Goal: Information Seeking & Learning: Learn about a topic

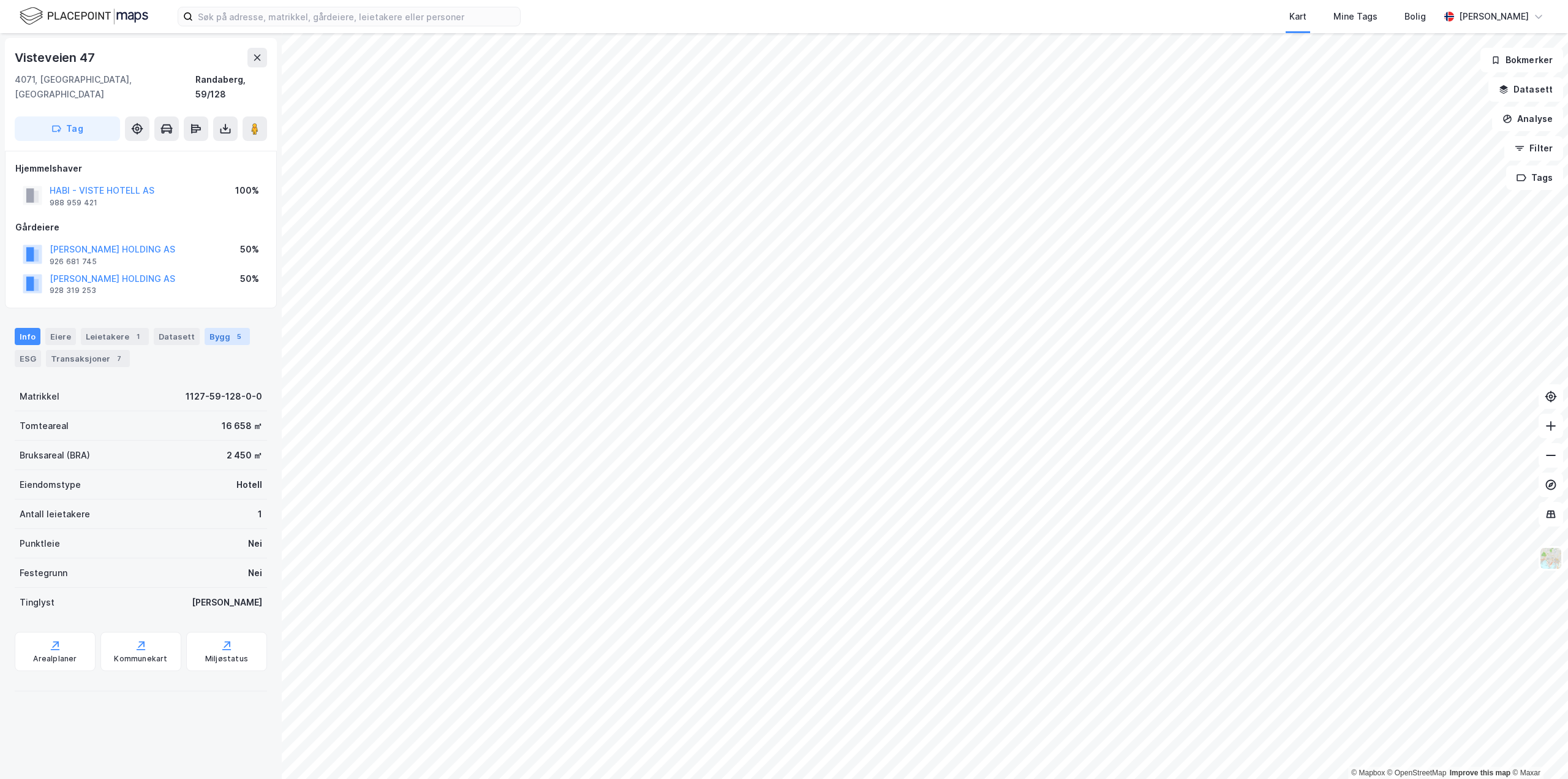
click at [213, 328] on div "Bygg 5" at bounding box center [226, 336] width 45 height 17
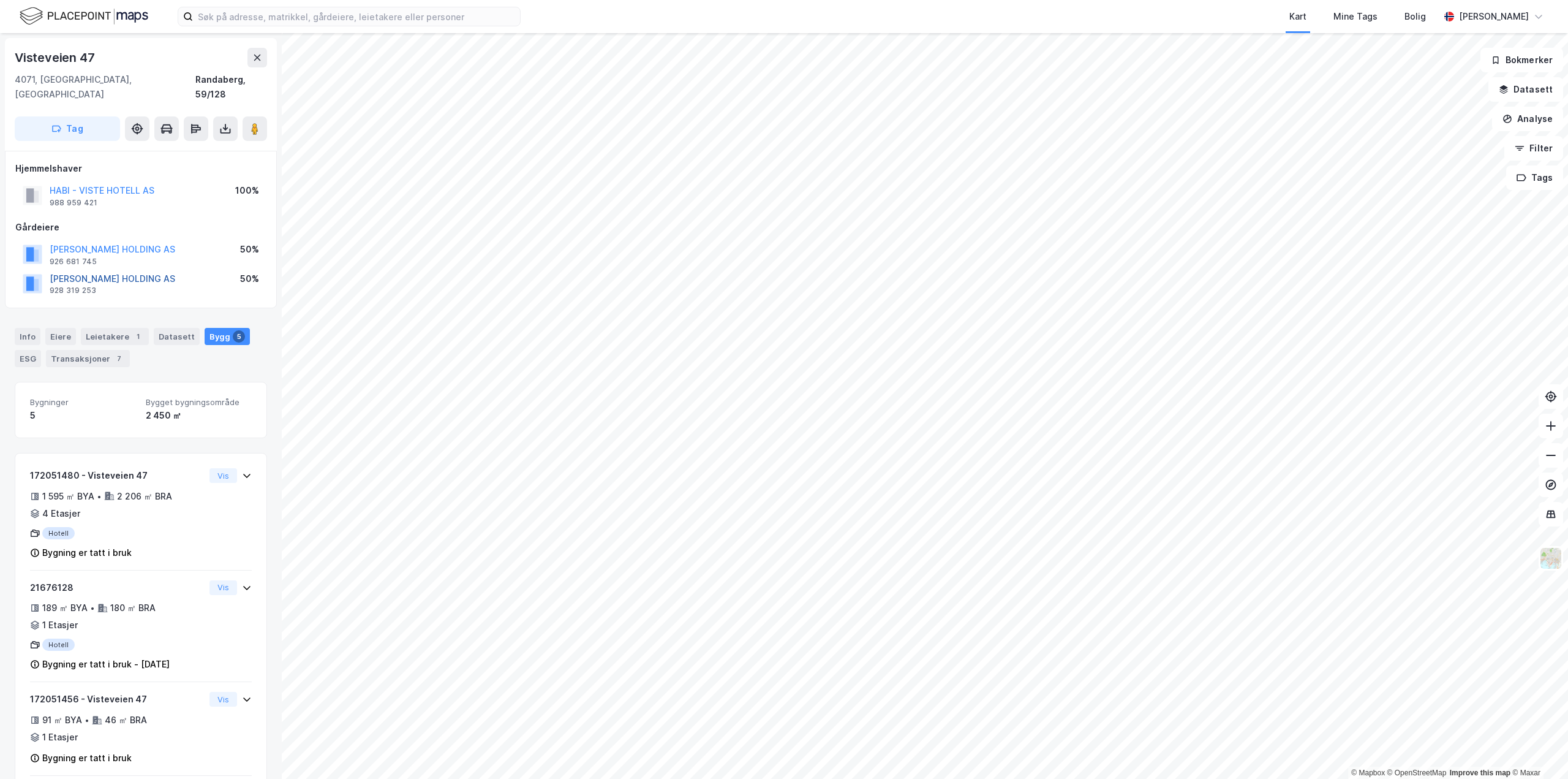
click at [0, 0] on button "[PERSON_NAME] HOLDING AS" at bounding box center [0, 0] width 0 height 0
